Goal: Check status

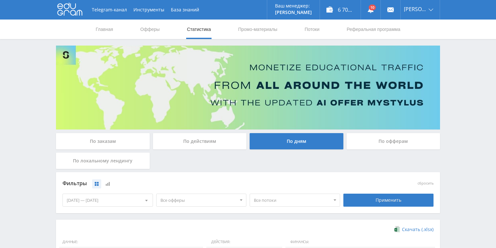
scroll to position [130, 0]
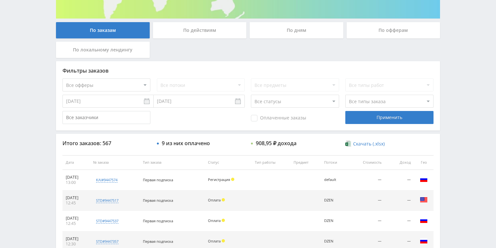
scroll to position [156, 0]
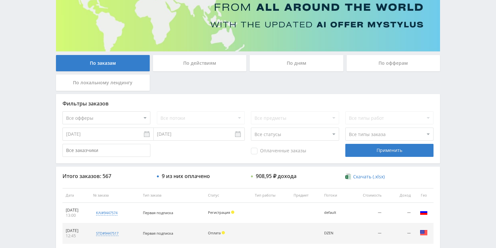
click at [187, 63] on div "По действиям" at bounding box center [200, 63] width 94 height 16
click at [0, 0] on input "По действиям" at bounding box center [0, 0] width 0 height 0
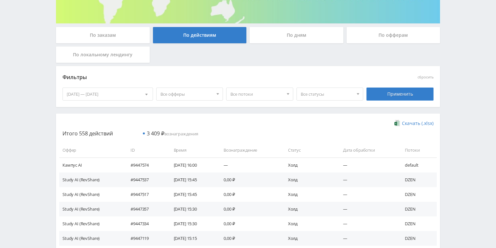
scroll to position [104, 0]
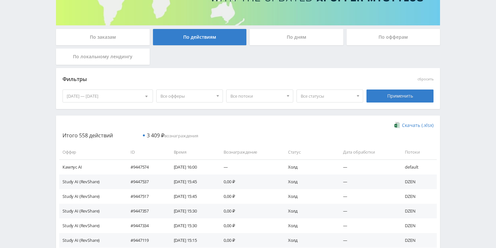
click at [285, 38] on div "По дням" at bounding box center [297, 37] width 94 height 16
click at [0, 0] on input "По дням" at bounding box center [0, 0] width 0 height 0
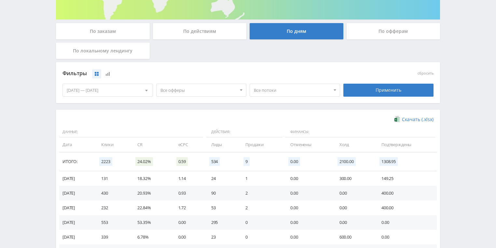
scroll to position [130, 0]
